Goal: Information Seeking & Learning: Learn about a topic

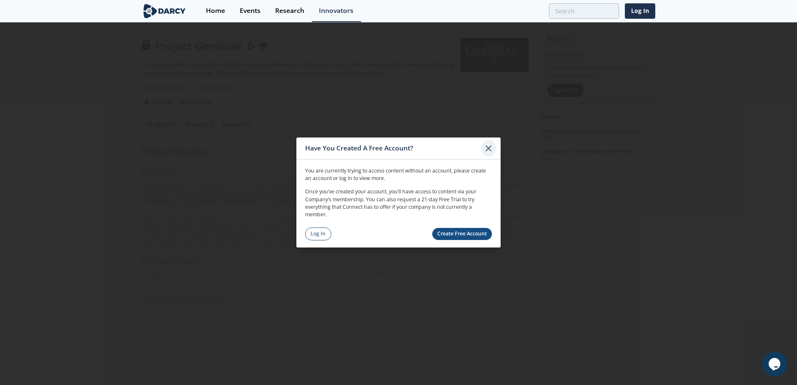
click at [488, 147] on icon at bounding box center [489, 148] width 10 height 10
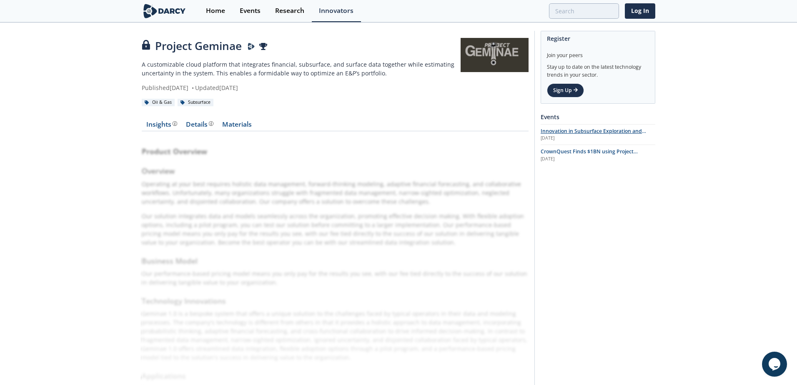
click at [594, 132] on span "Innovation in Subsurface Exploration and Development" at bounding box center [593, 135] width 105 height 15
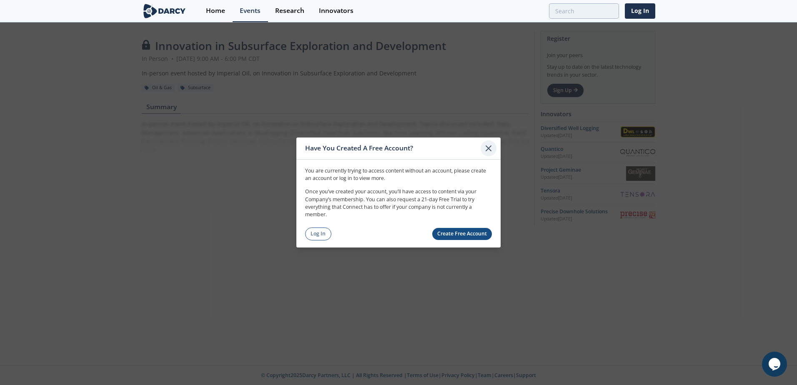
click at [488, 150] on icon at bounding box center [489, 148] width 10 height 10
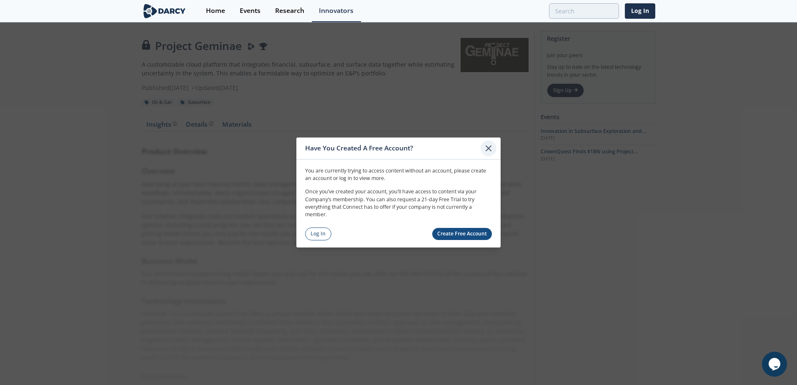
click at [488, 148] on icon at bounding box center [488, 148] width 5 height 5
